Goal: Information Seeking & Learning: Find specific fact

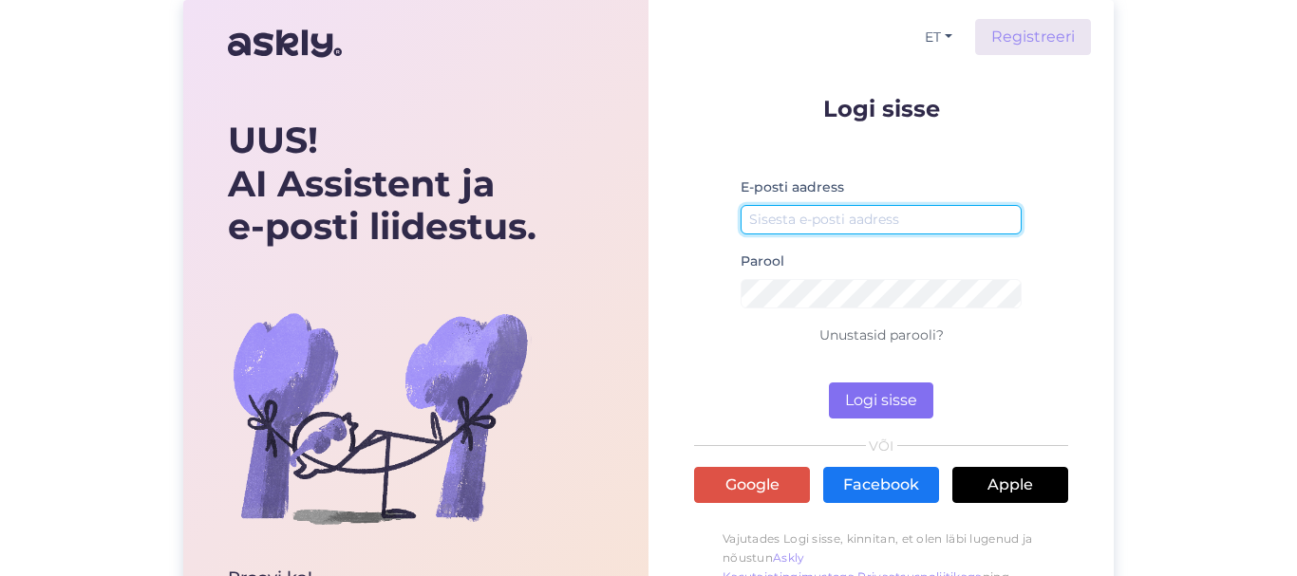
type input "[EMAIL_ADDRESS][DOMAIN_NAME]"
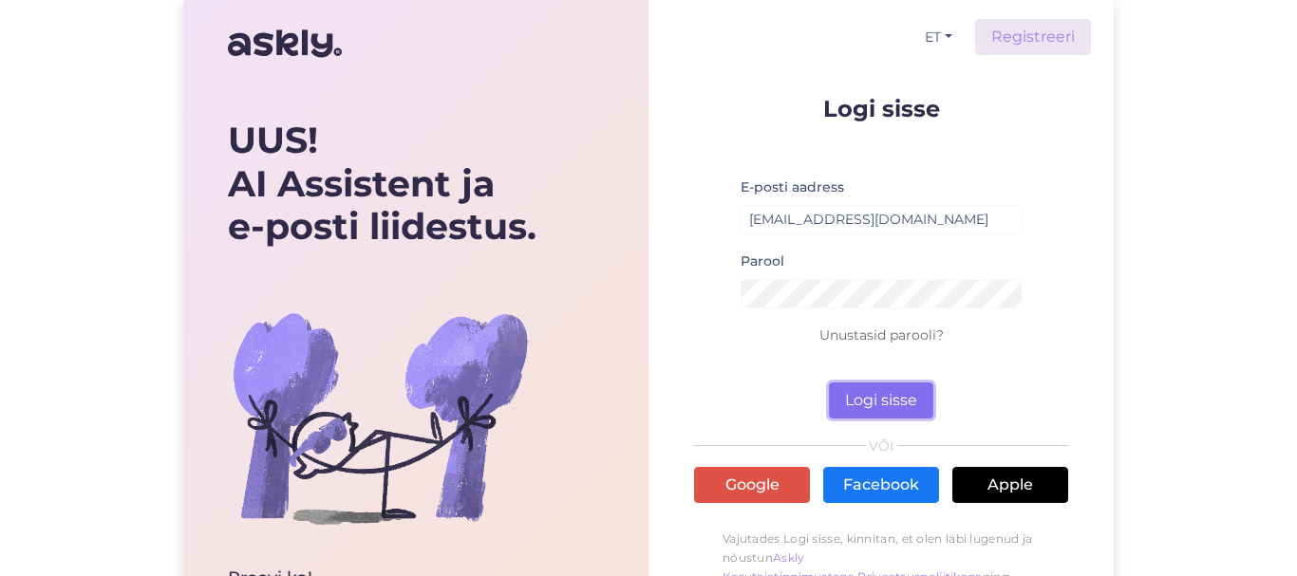
click at [867, 385] on button "Logi sisse" at bounding box center [881, 401] width 104 height 36
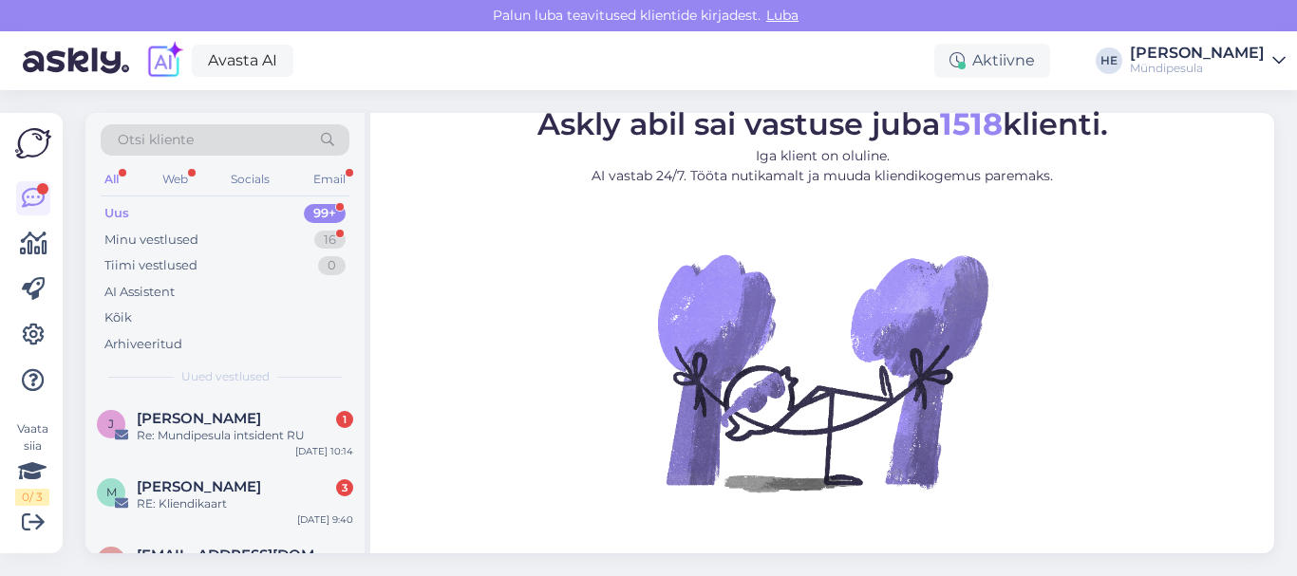
click at [151, 136] on span "Otsi kliente" at bounding box center [156, 140] width 76 height 20
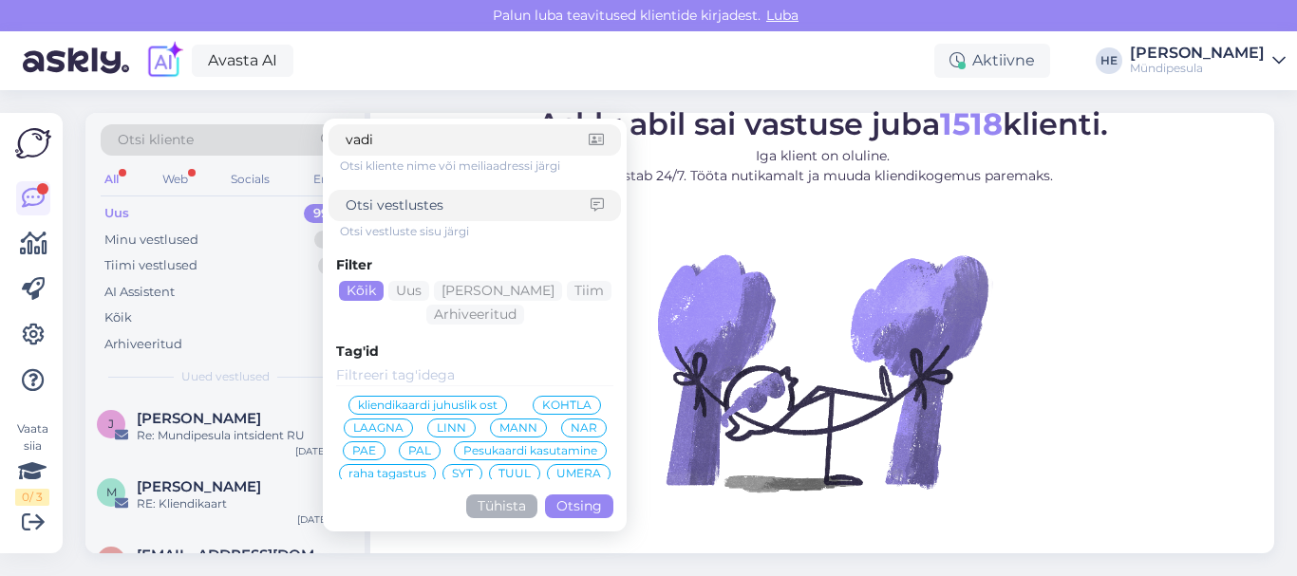
type input "[PERSON_NAME]"
click button "Otsing" at bounding box center [579, 507] width 68 height 24
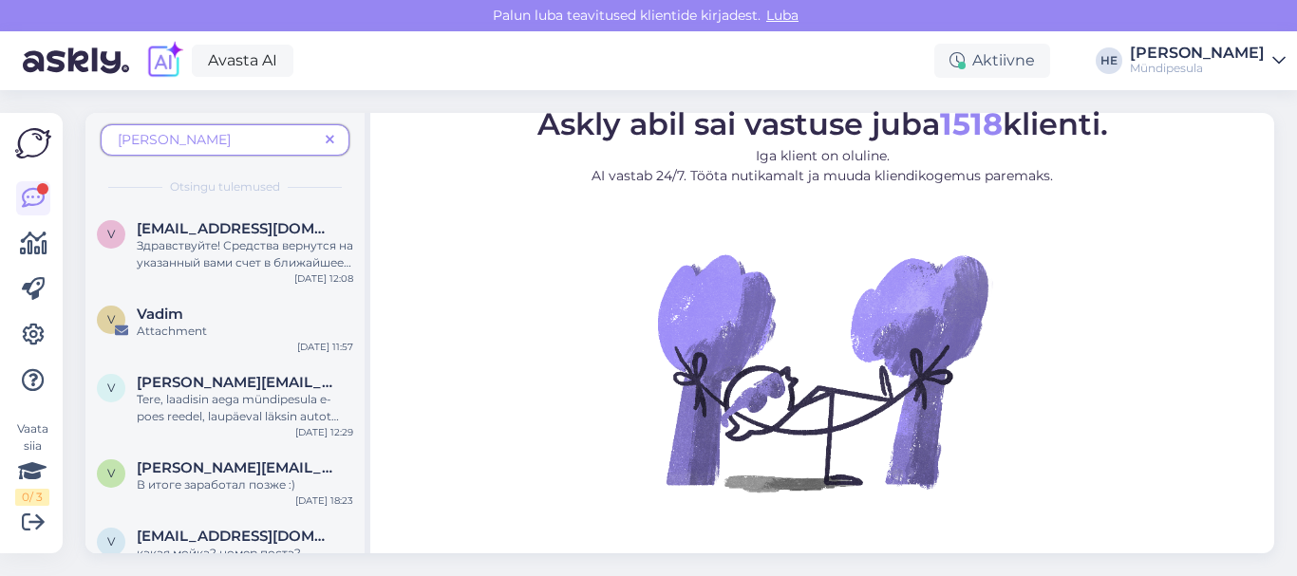
click at [178, 140] on span "[PERSON_NAME]" at bounding box center [218, 140] width 200 height 20
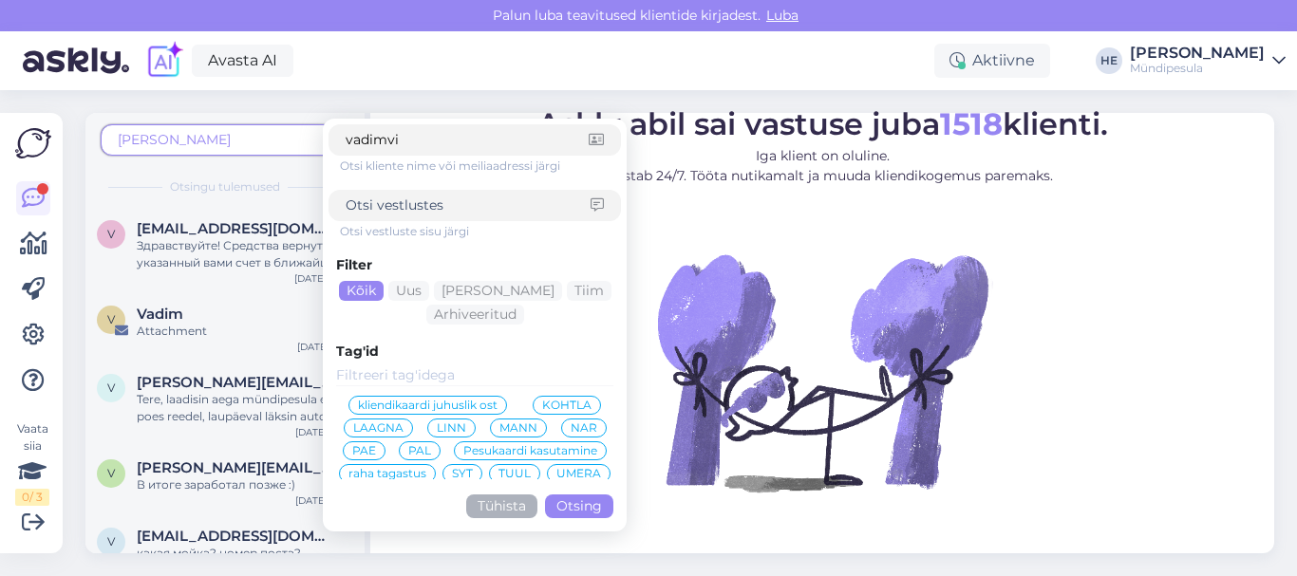
type input "vadimvis"
click button "Otsing" at bounding box center [579, 507] width 68 height 24
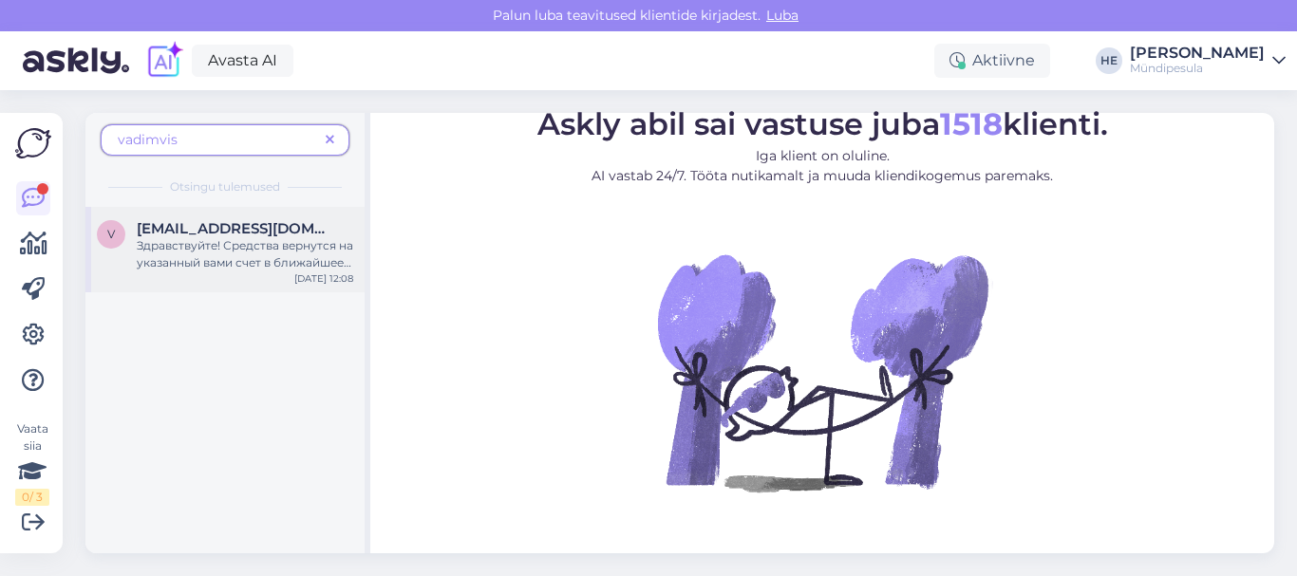
click at [230, 240] on div "Здравствуйте! Средства вернутся на указанный вами счет в ближайшее время. Извин…" at bounding box center [245, 254] width 216 height 34
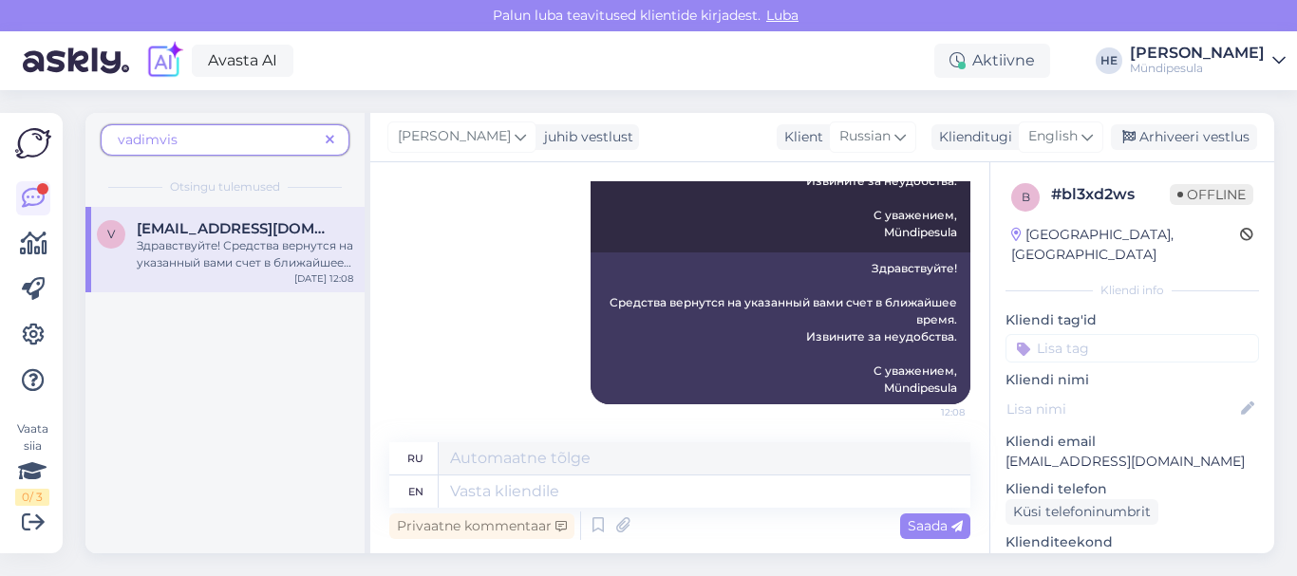
click at [182, 138] on span "vadimvis" at bounding box center [218, 140] width 200 height 20
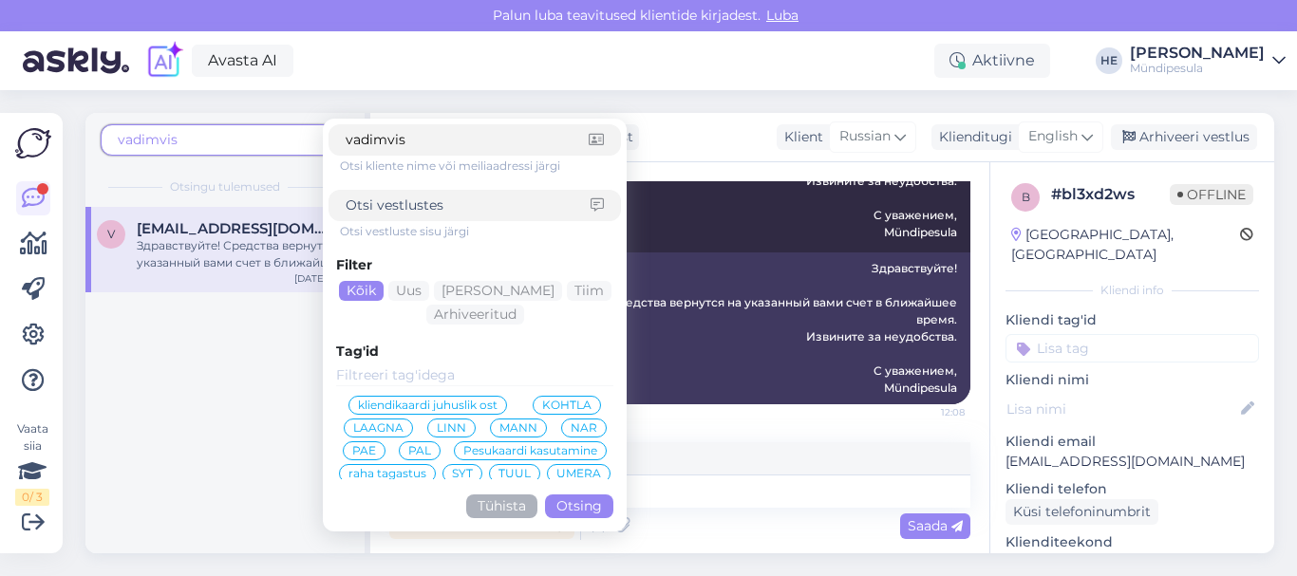
drag, startPoint x: 419, startPoint y: 139, endPoint x: 328, endPoint y: 141, distance: 90.2
click at [328, 141] on div "vadimvis" at bounding box center [474, 139] width 292 height 31
type input "[EMAIL_ADDRESS][DOMAIN_NAME]"
click button "Otsing" at bounding box center [579, 507] width 68 height 24
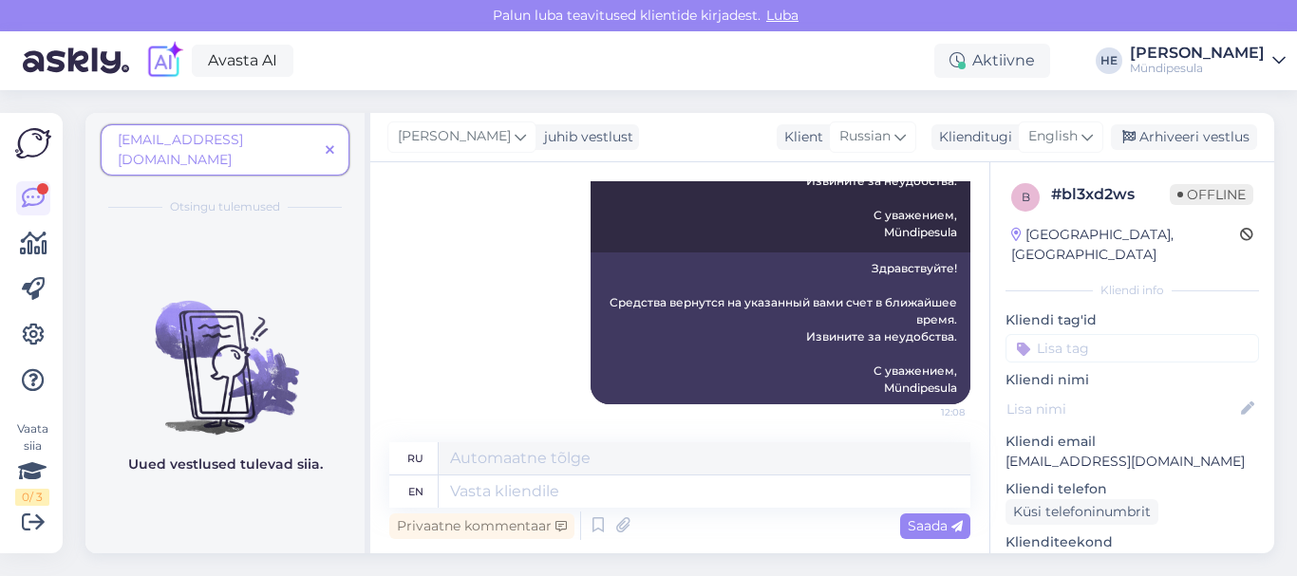
click at [329, 144] on icon at bounding box center [330, 150] width 9 height 13
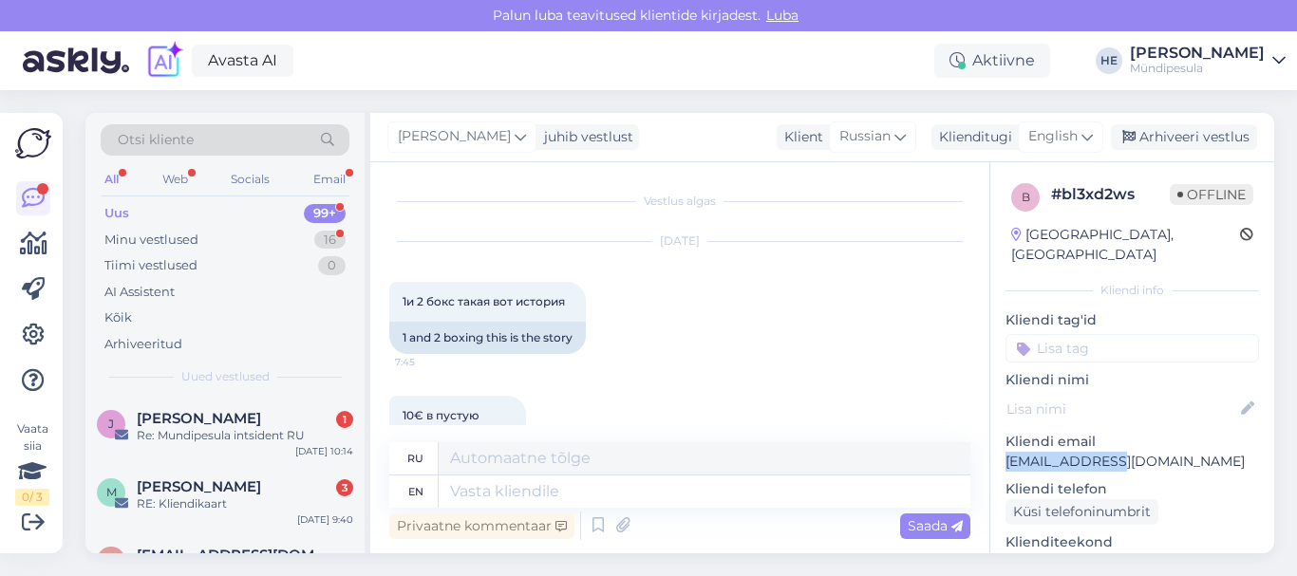
drag, startPoint x: 1102, startPoint y: 441, endPoint x: 1007, endPoint y: 441, distance: 94.9
click at [1007, 452] on p "[EMAIL_ADDRESS][DOMAIN_NAME]" at bounding box center [1131, 462] width 253 height 20
copy p "vadimvis951610"
click at [131, 140] on span "Otsi kliente" at bounding box center [156, 140] width 76 height 20
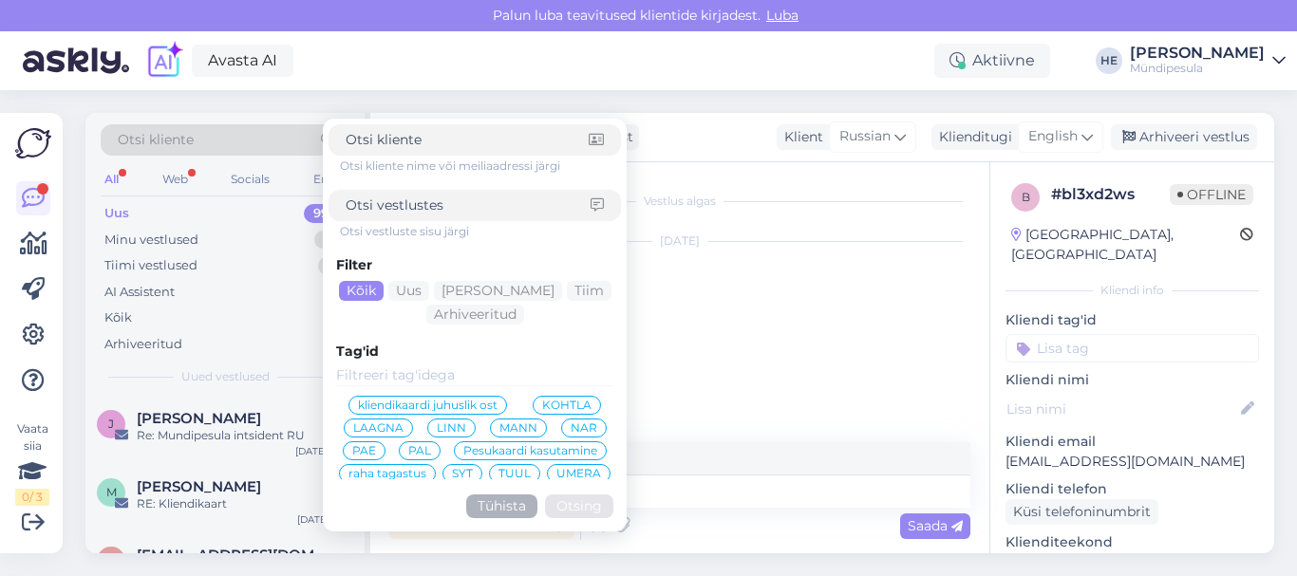
type input "vadimvis951610"
click button "Otsing" at bounding box center [579, 507] width 68 height 24
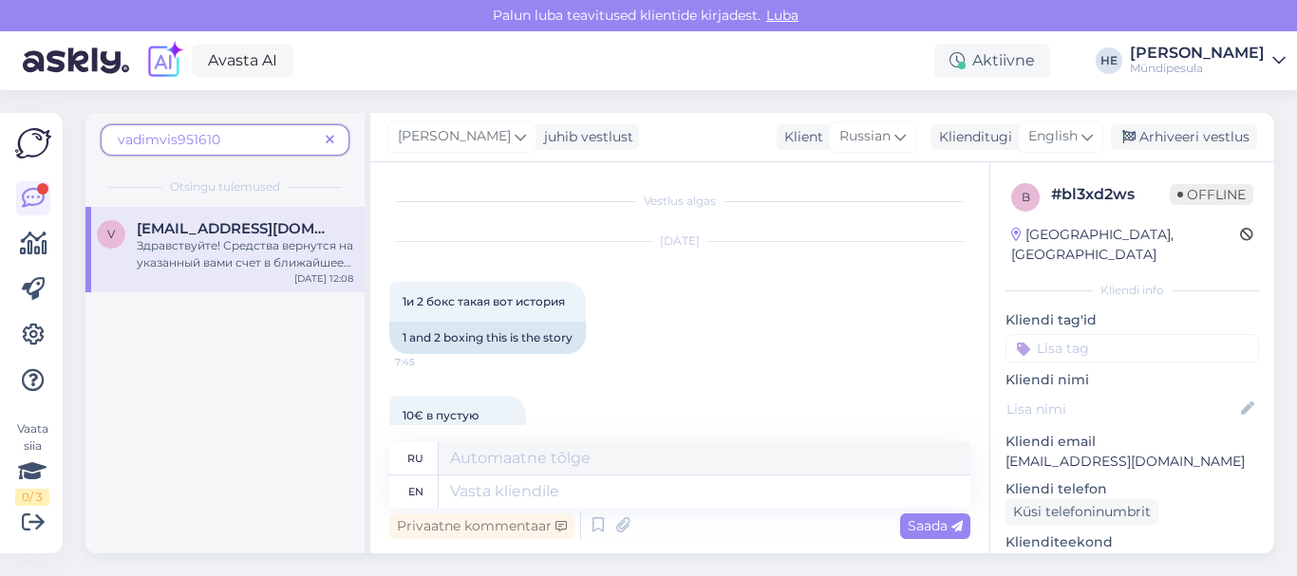
click at [171, 235] on span "[EMAIL_ADDRESS][DOMAIN_NAME]" at bounding box center [235, 228] width 197 height 17
click at [234, 142] on span "vadimvis951610" at bounding box center [218, 140] width 200 height 20
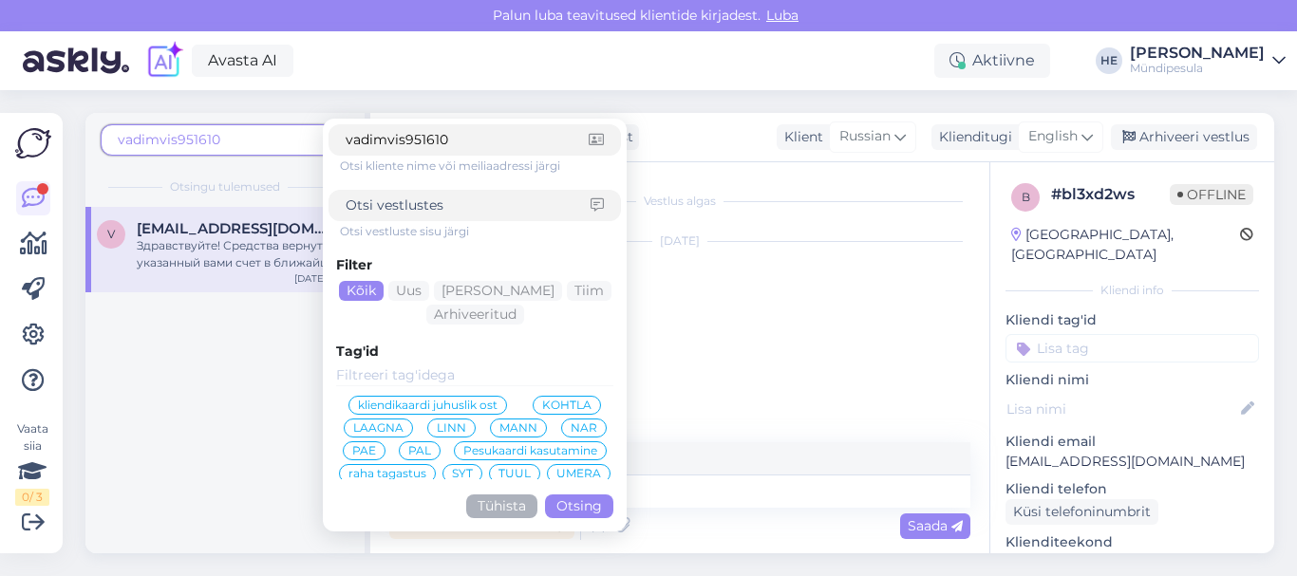
click at [211, 450] on div "v [EMAIL_ADDRESS][DOMAIN_NAME] Здравствуйте! Средства вернутся на указанный вам…" at bounding box center [224, 380] width 279 height 347
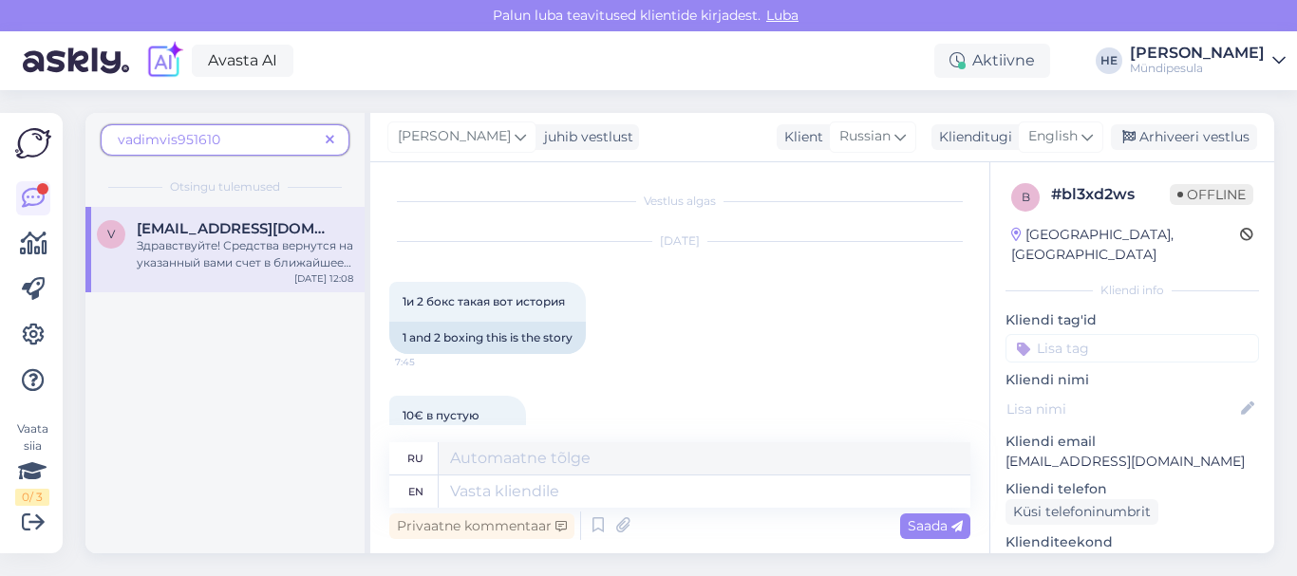
click at [174, 443] on div "v [EMAIL_ADDRESS][DOMAIN_NAME] Здравствуйте! Средства вернутся на указанный вам…" at bounding box center [224, 380] width 279 height 347
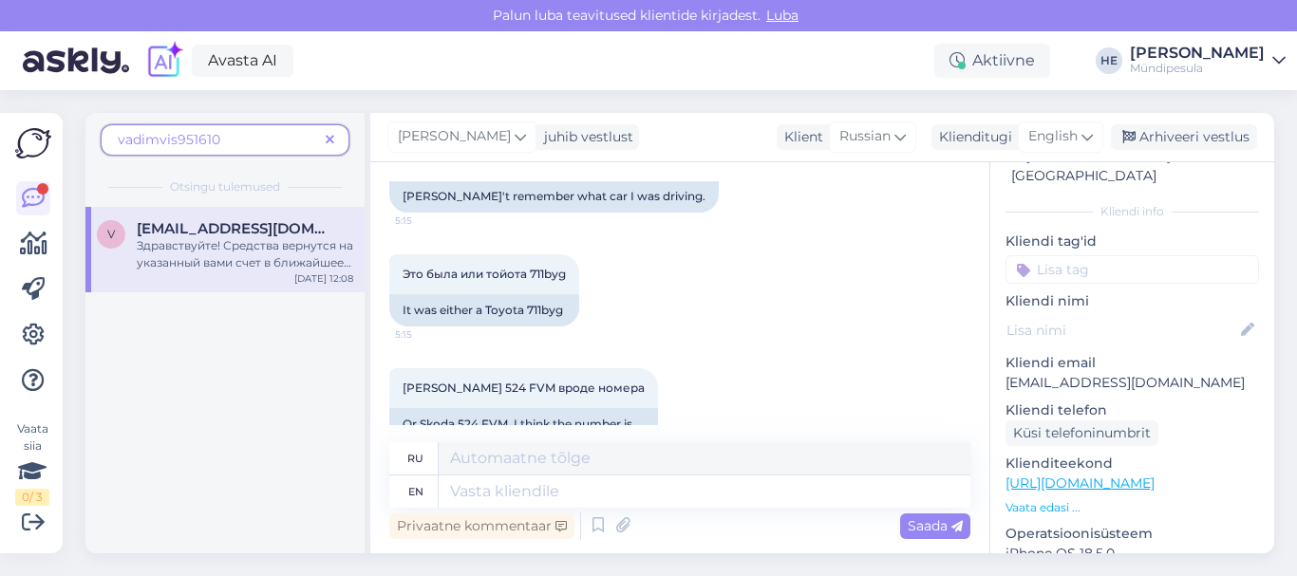
scroll to position [2154, 0]
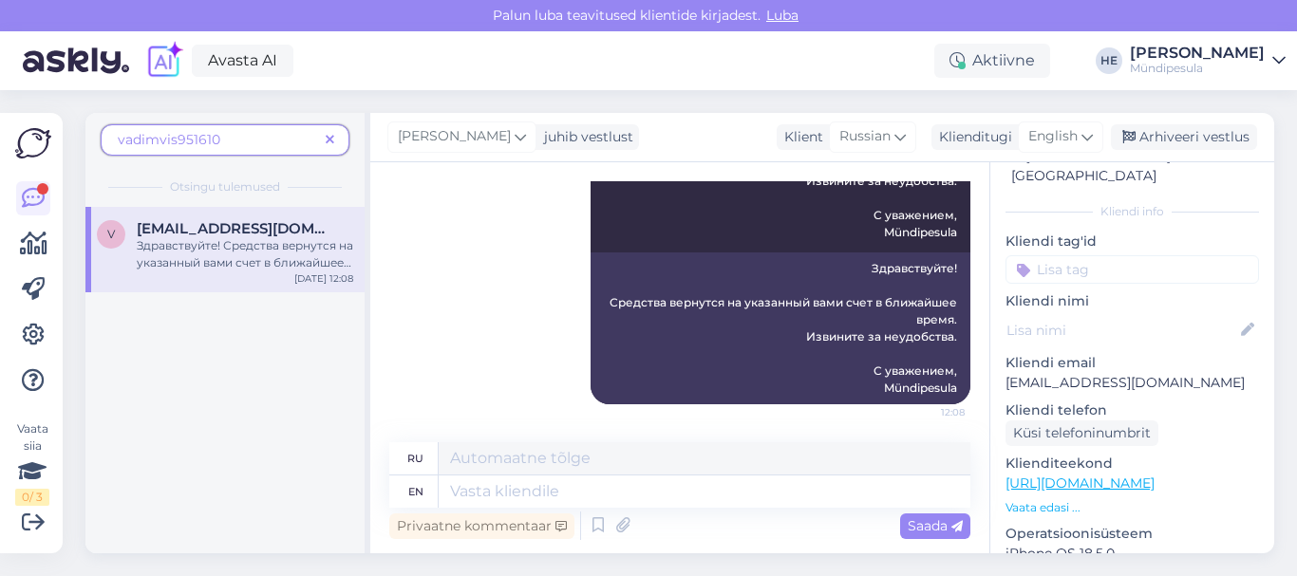
click at [186, 243] on div "Здравствуйте! Средства вернутся на указанный вами счет в ближайшее время. Извин…" at bounding box center [245, 254] width 216 height 34
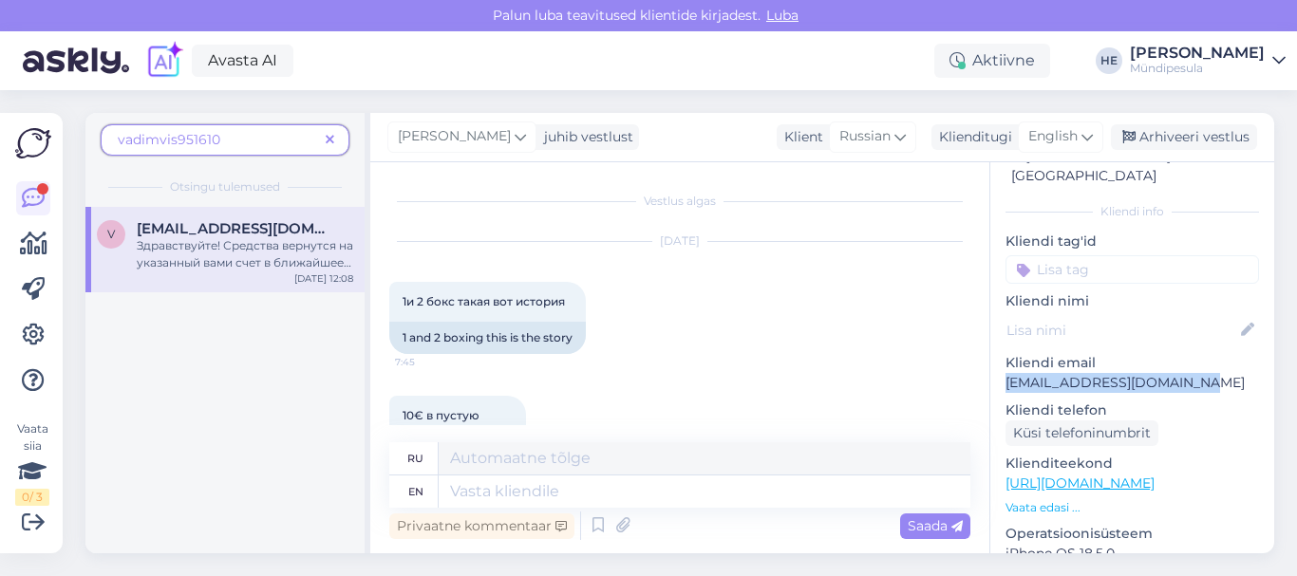
drag, startPoint x: 1200, startPoint y: 365, endPoint x: 1006, endPoint y: 370, distance: 193.8
click at [1006, 373] on p "[EMAIL_ADDRESS][DOMAIN_NAME]" at bounding box center [1131, 383] width 253 height 20
copy p "[EMAIL_ADDRESS][DOMAIN_NAME]"
click at [222, 410] on div "v [EMAIL_ADDRESS][DOMAIN_NAME] Здравствуйте! Средства вернутся на указанный вам…" at bounding box center [224, 380] width 279 height 347
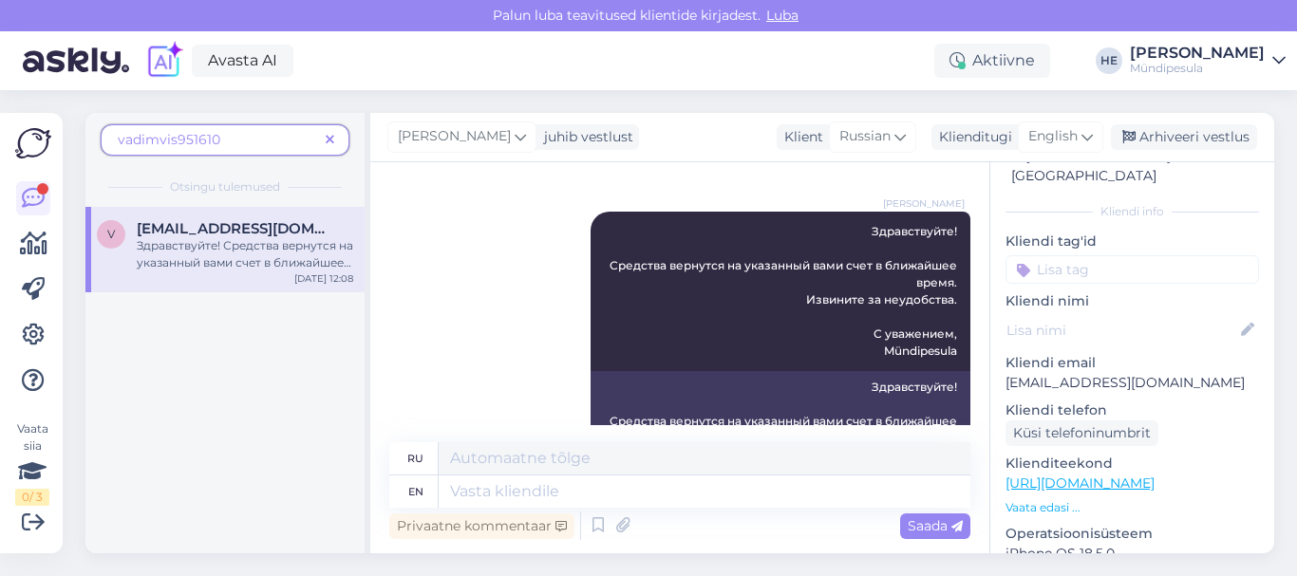
scroll to position [2154, 0]
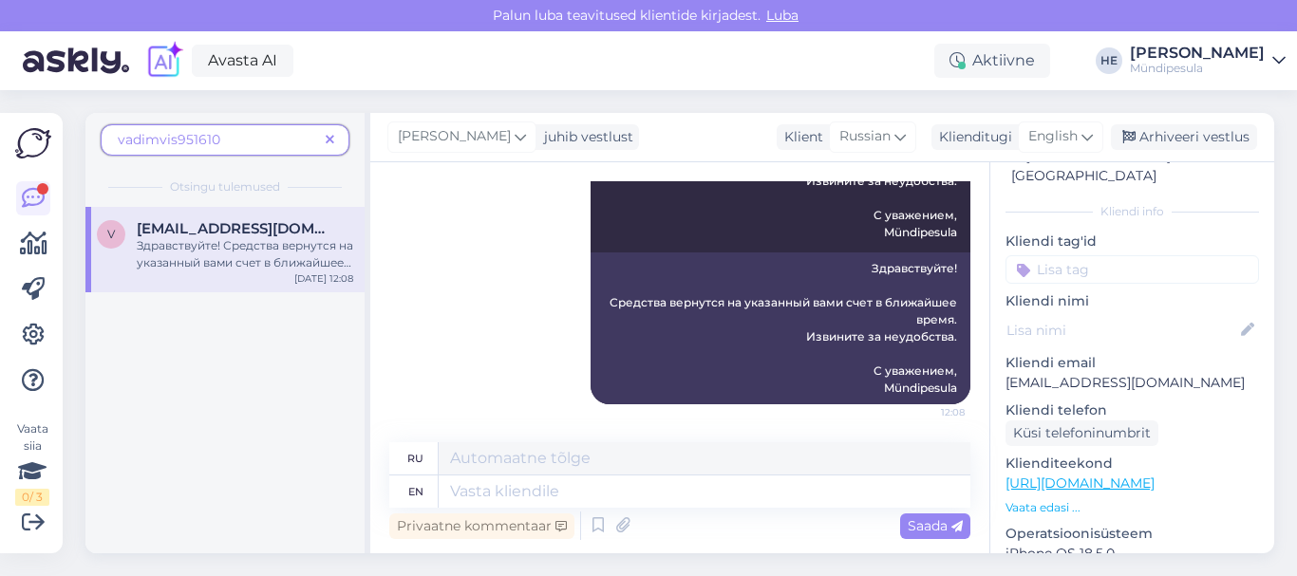
click at [1278, 56] on icon at bounding box center [1278, 60] width 13 height 15
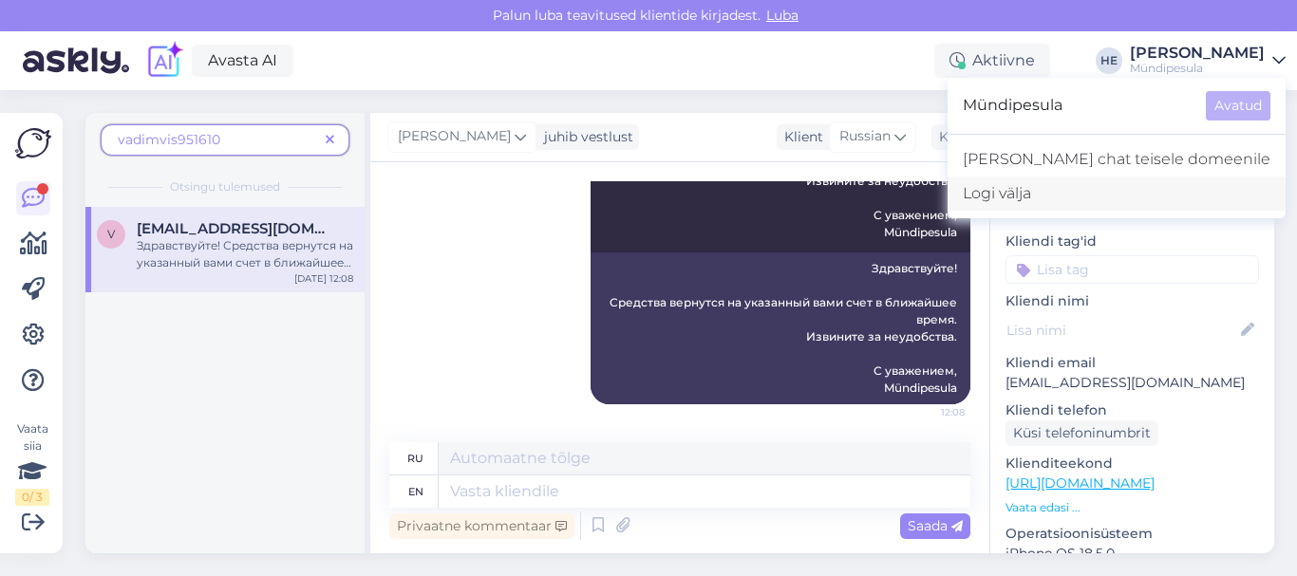
click at [1113, 200] on div "Logi välja" at bounding box center [1117, 194] width 338 height 34
